Goal: Navigation & Orientation: Go to known website

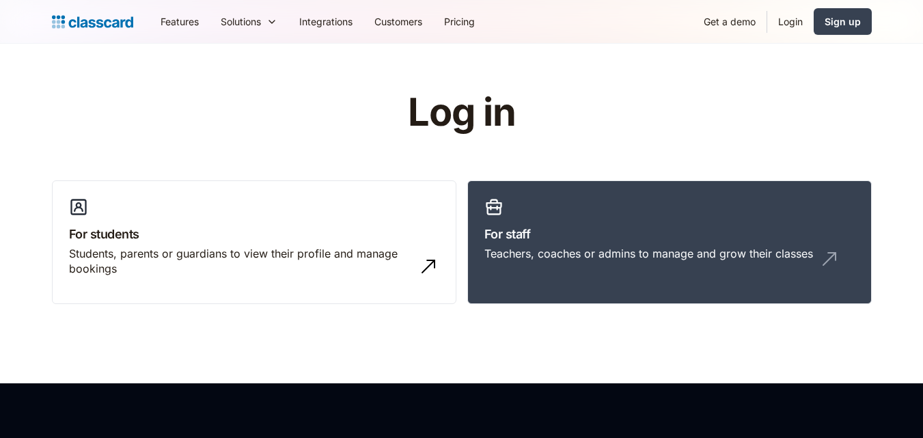
click at [800, 18] on link "Login" at bounding box center [790, 21] width 46 height 31
click at [565, 290] on link "For staff Teachers, coaches or admins to manage and grow their classes" at bounding box center [669, 242] width 405 height 124
